Goal: Find specific page/section: Find specific page/section

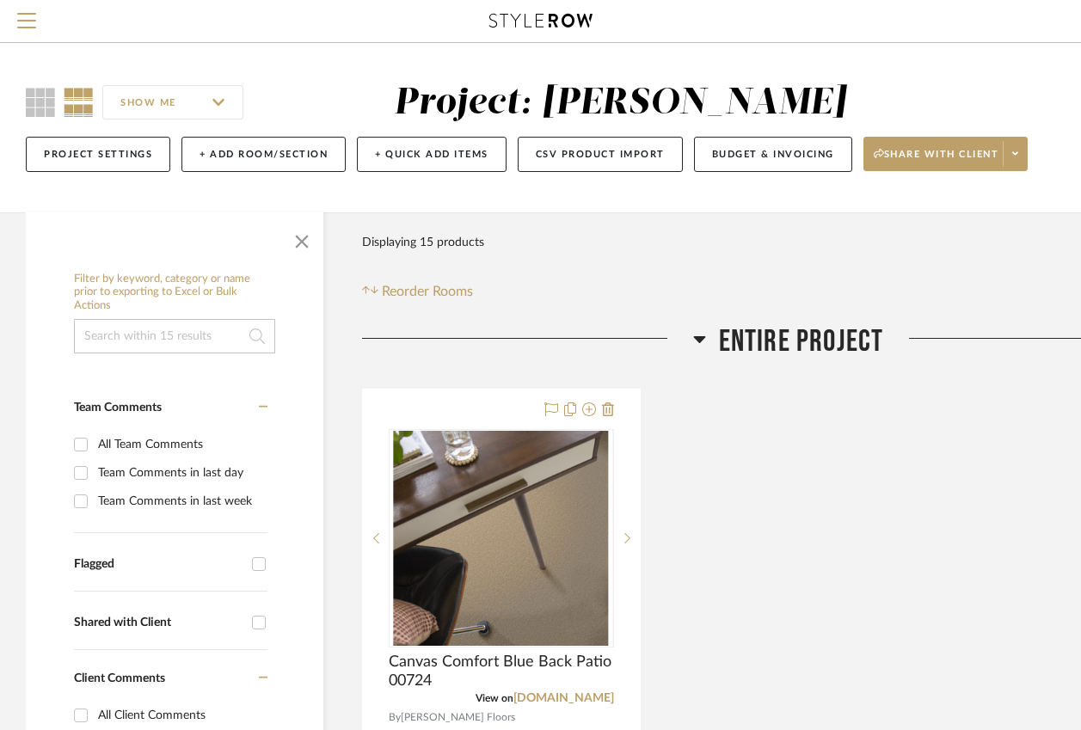
click at [529, 26] on icon at bounding box center [540, 21] width 103 height 14
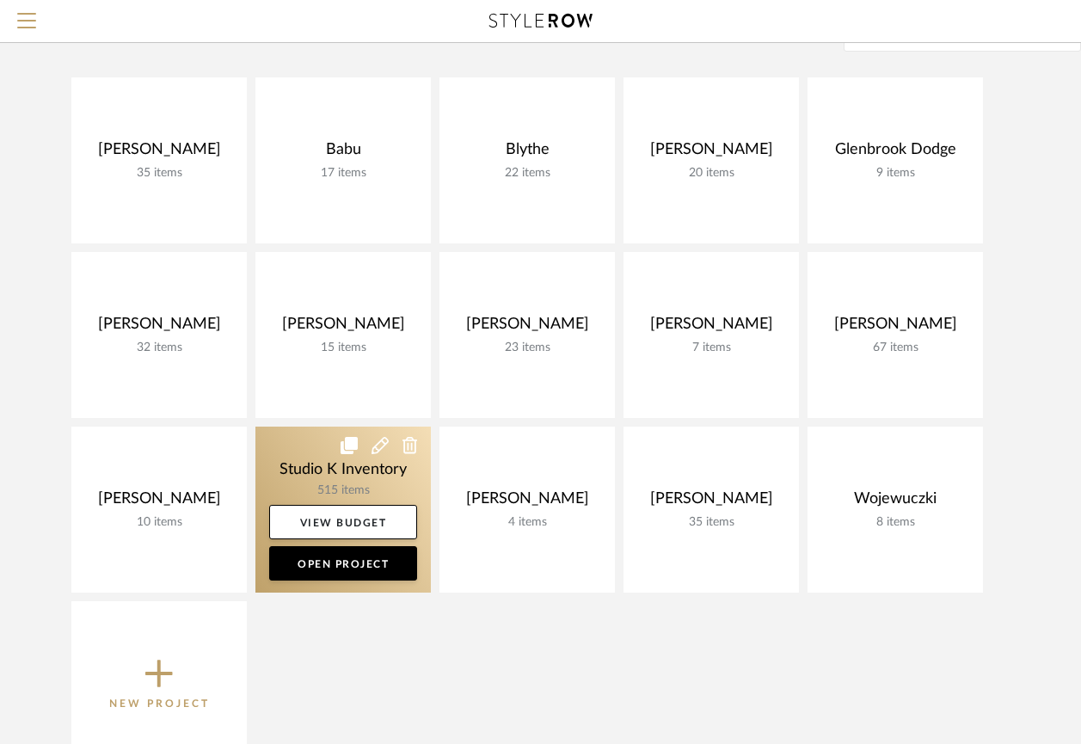
scroll to position [157, 0]
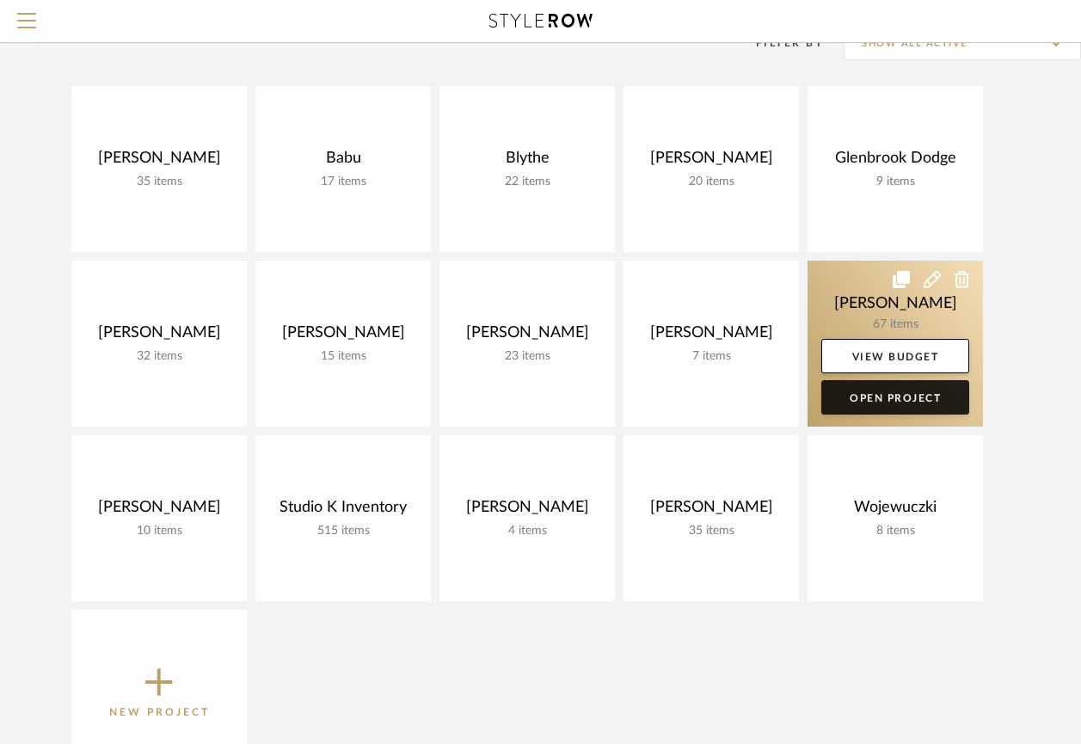
click at [876, 400] on link "Open Project" at bounding box center [895, 397] width 148 height 34
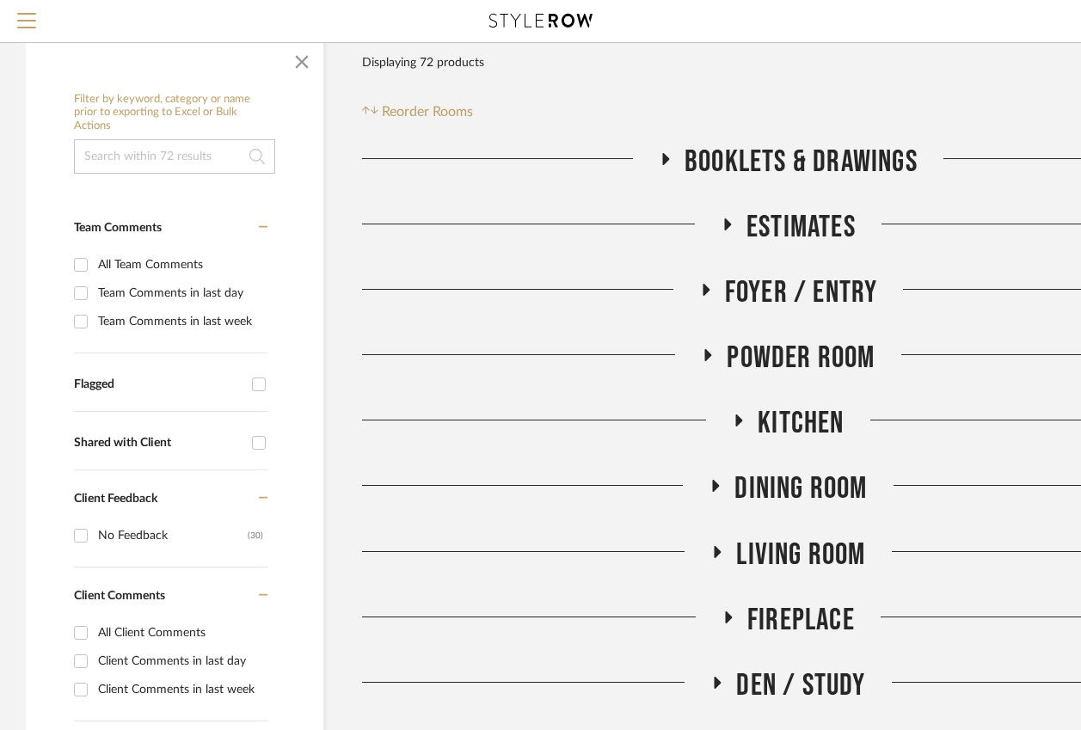
scroll to position [179, 0]
click at [708, 353] on icon at bounding box center [708, 356] width 7 height 12
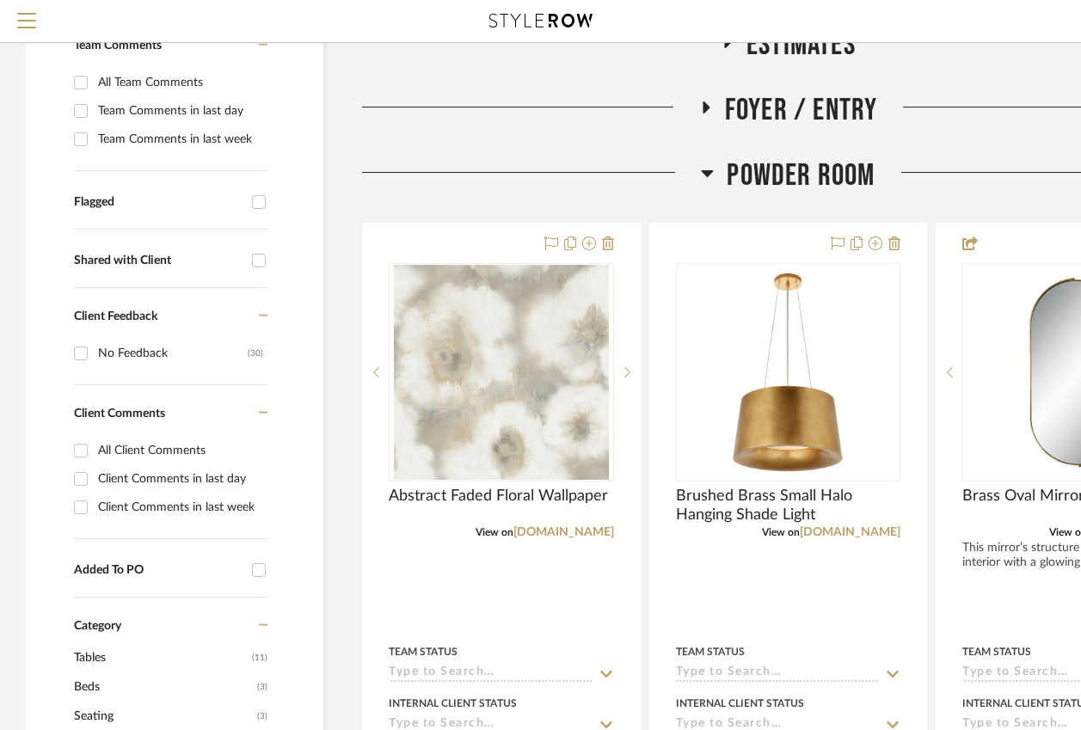
scroll to position [364, 0]
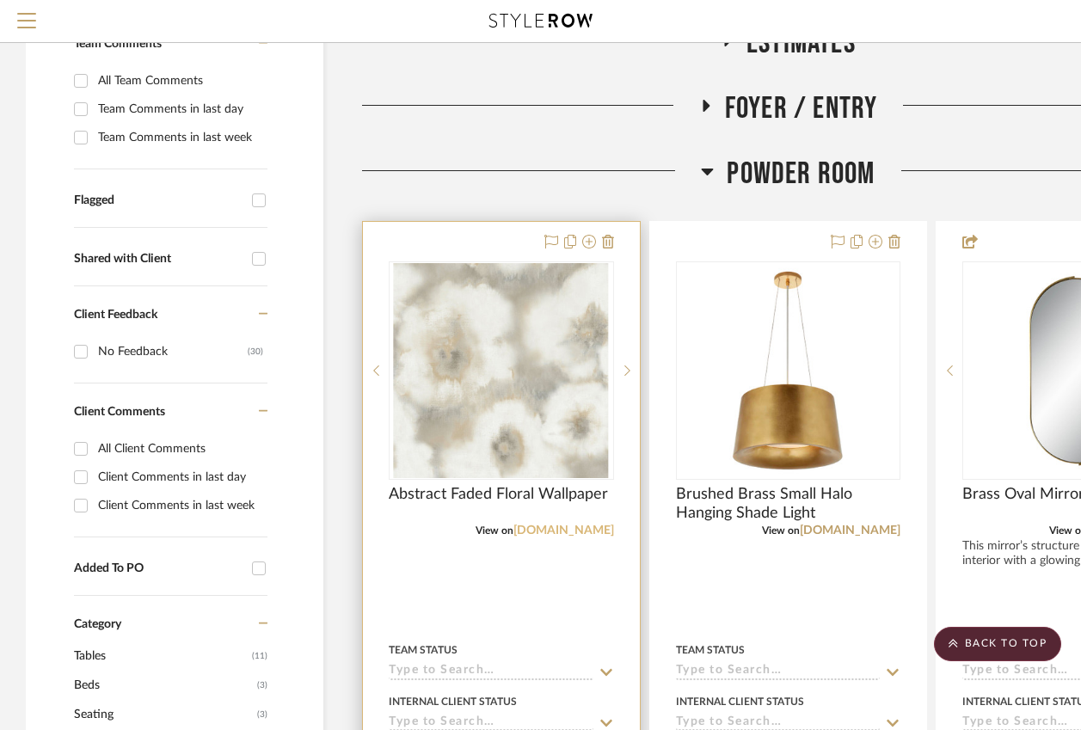
click at [585, 526] on link "[DOMAIN_NAME]" at bounding box center [563, 531] width 101 height 12
click at [466, 392] on img "0" at bounding box center [501, 370] width 215 height 215
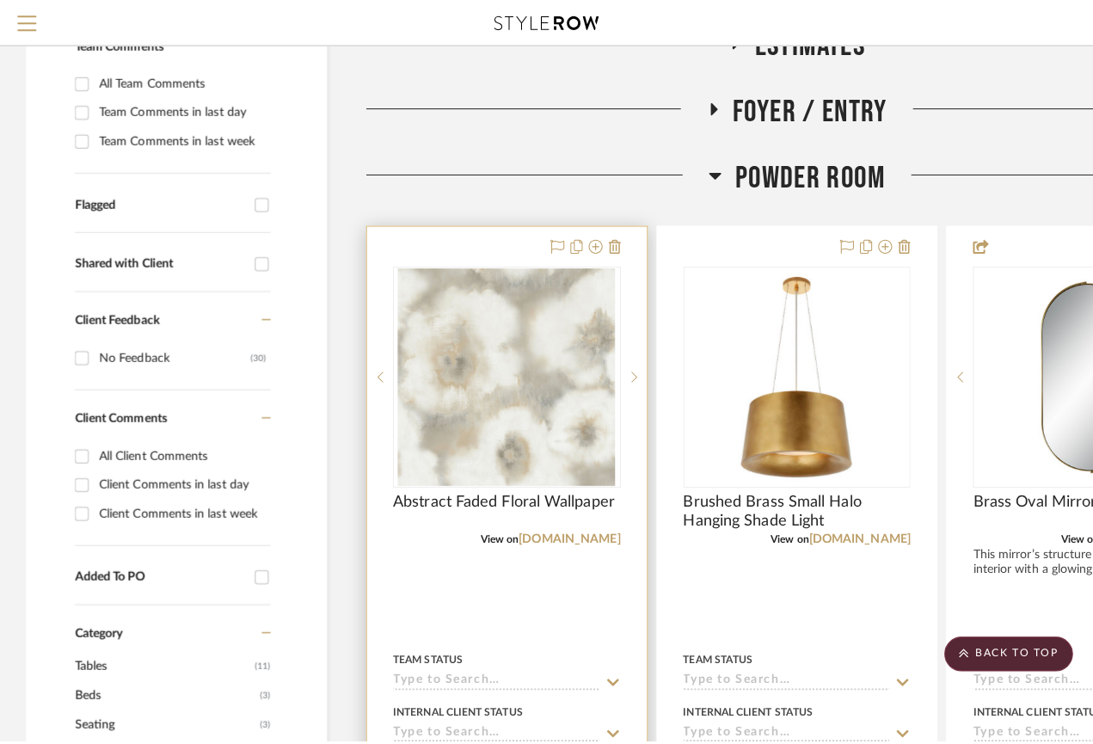
scroll to position [0, 0]
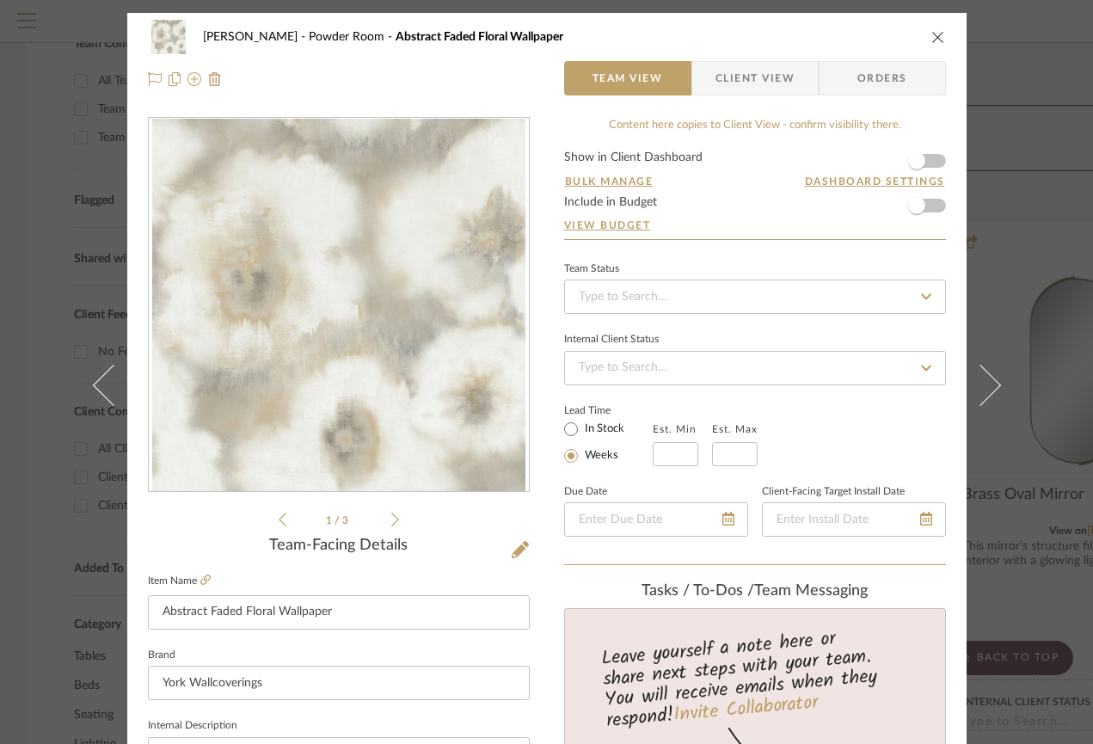
click at [391, 517] on icon at bounding box center [395, 520] width 8 height 14
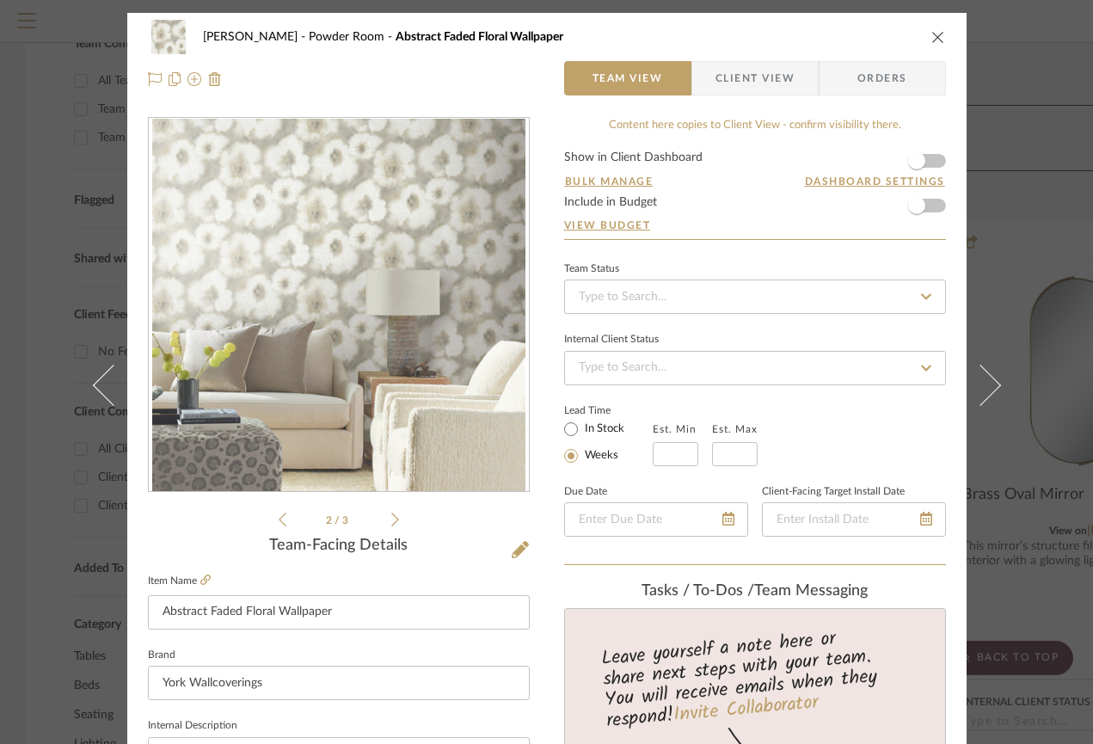
click at [391, 517] on icon at bounding box center [395, 520] width 8 height 14
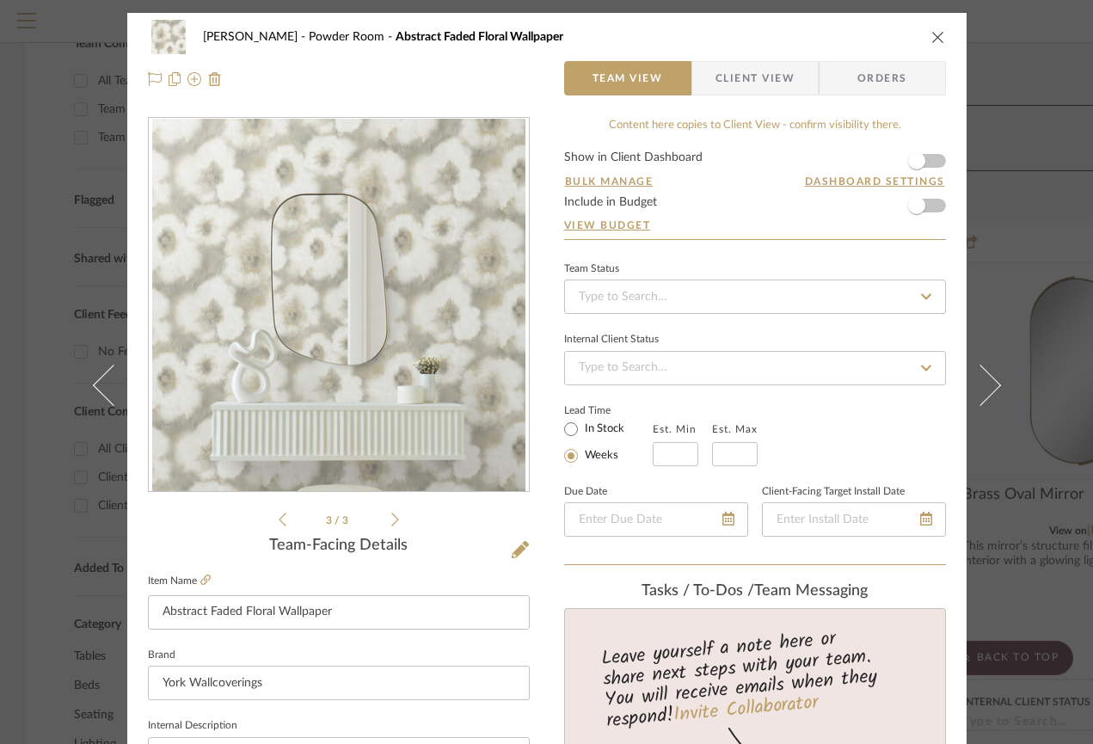
click at [391, 517] on icon at bounding box center [395, 520] width 8 height 14
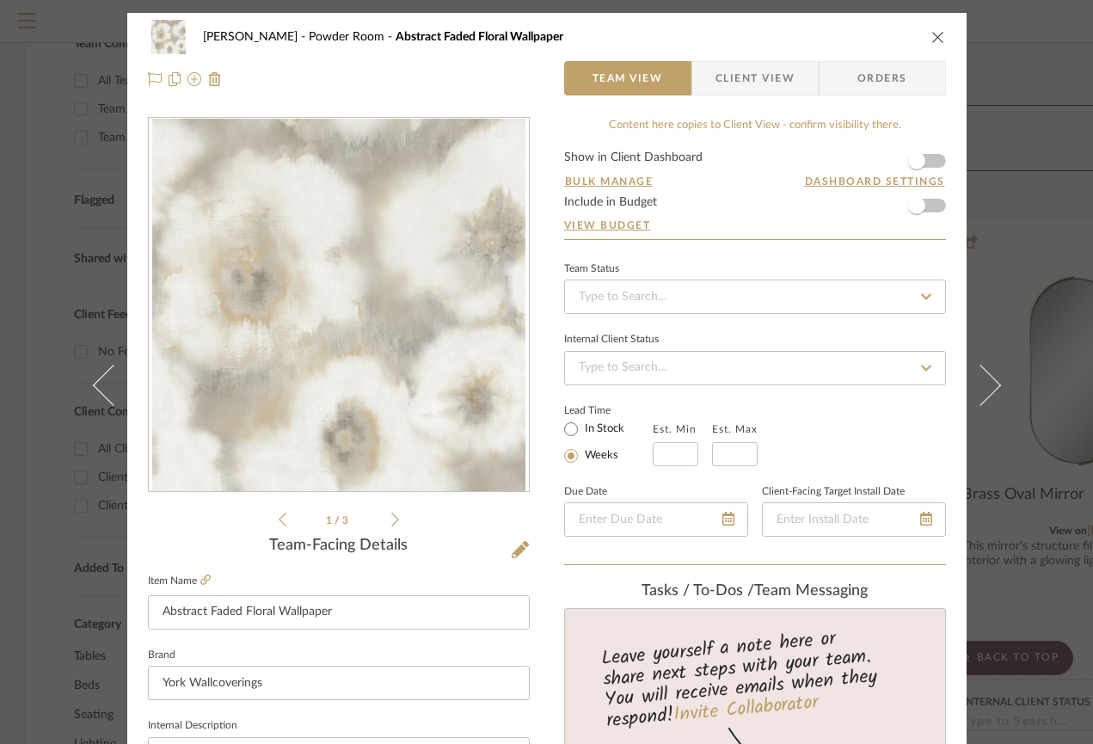
click at [391, 517] on icon at bounding box center [395, 520] width 8 height 14
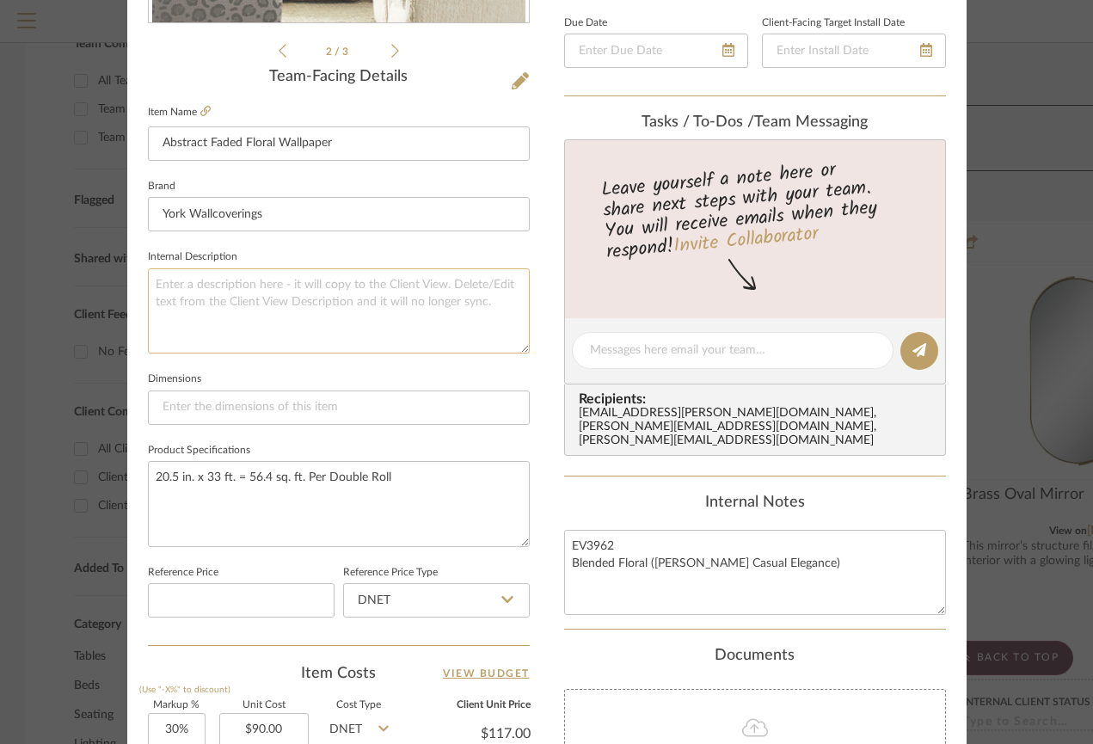
scroll to position [470, 0]
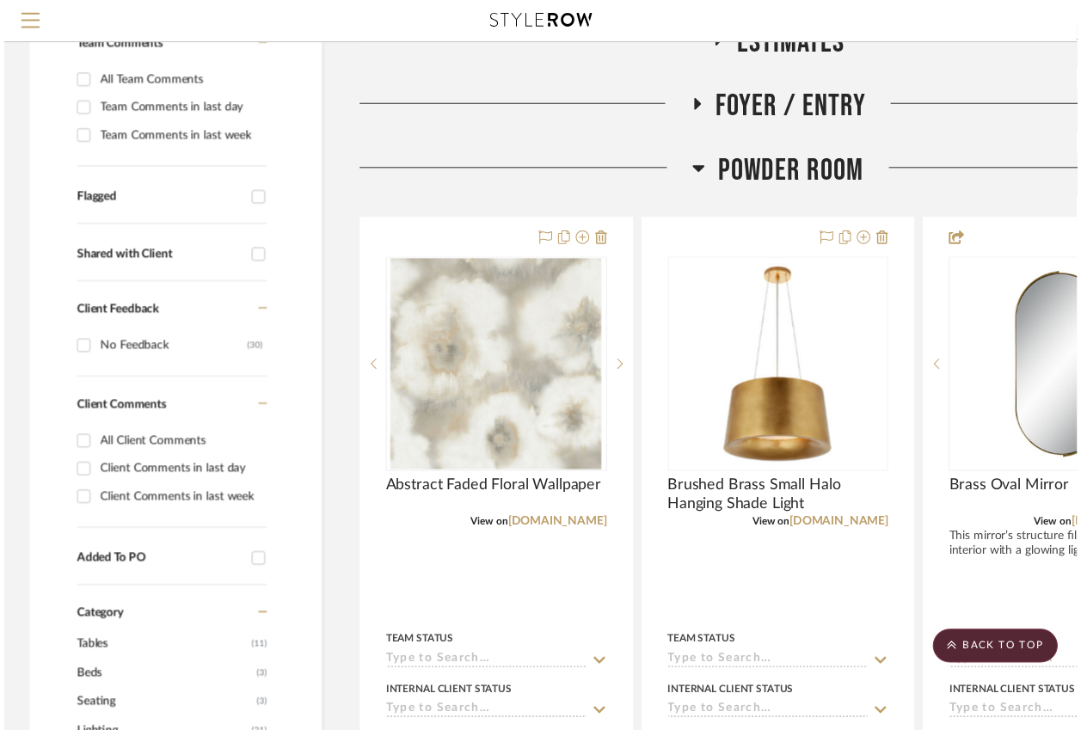
scroll to position [364, 0]
